Goal: Navigation & Orientation: Find specific page/section

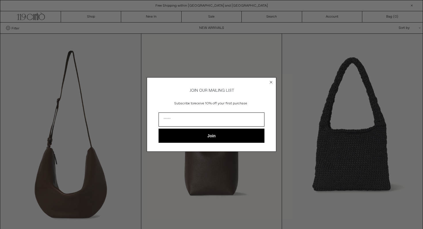
click at [270, 83] on circle "Close dialog" at bounding box center [271, 81] width 5 height 5
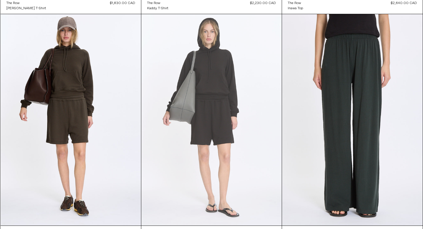
scroll to position [3663, 0]
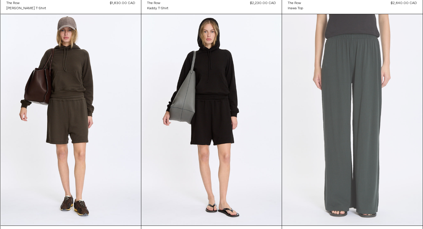
click at [369, 132] on at bounding box center [352, 119] width 140 height 211
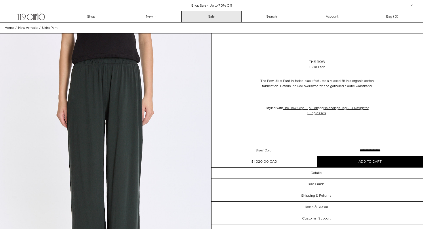
click at [204, 13] on link "Sale" at bounding box center [212, 16] width 60 height 11
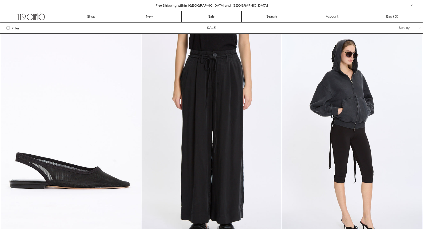
click at [406, 32] on div "Sort by .cls-1{fill:#231f20}" at bounding box center [391, 27] width 52 height 11
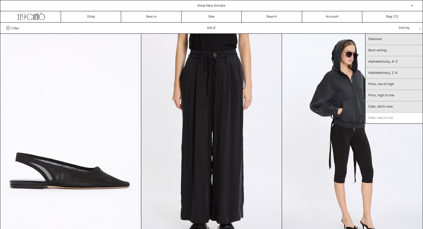
click at [399, 117] on link "Date, new to old" at bounding box center [394, 117] width 57 height 11
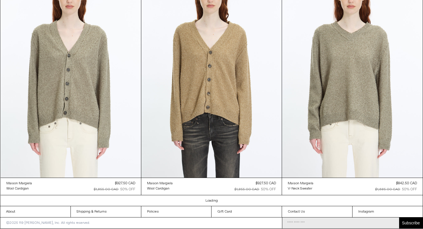
scroll to position [5323, 0]
